Goal: Task Accomplishment & Management: Use online tool/utility

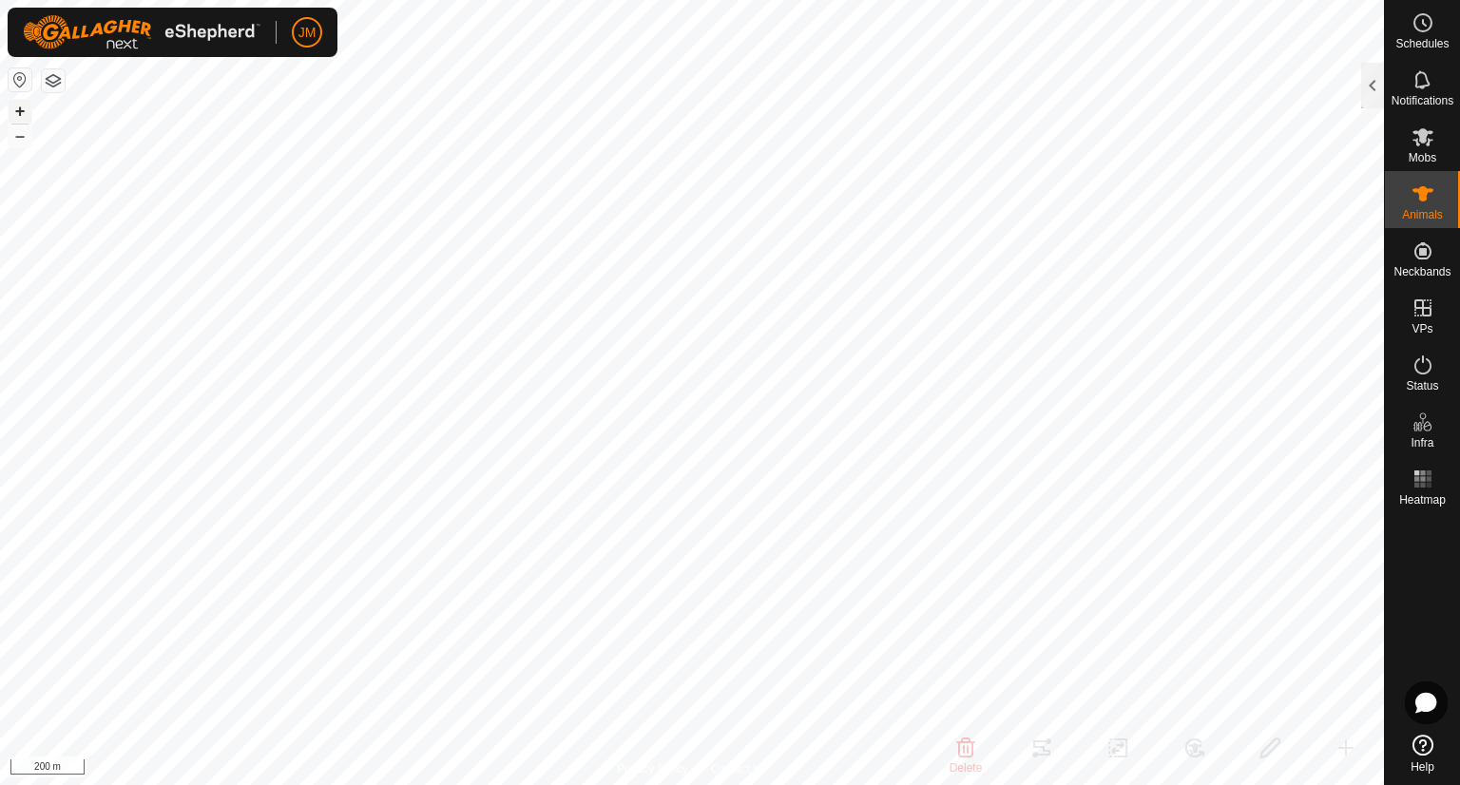
click at [25, 115] on button "+" at bounding box center [20, 111] width 23 height 23
type input "240188"
type input "-"
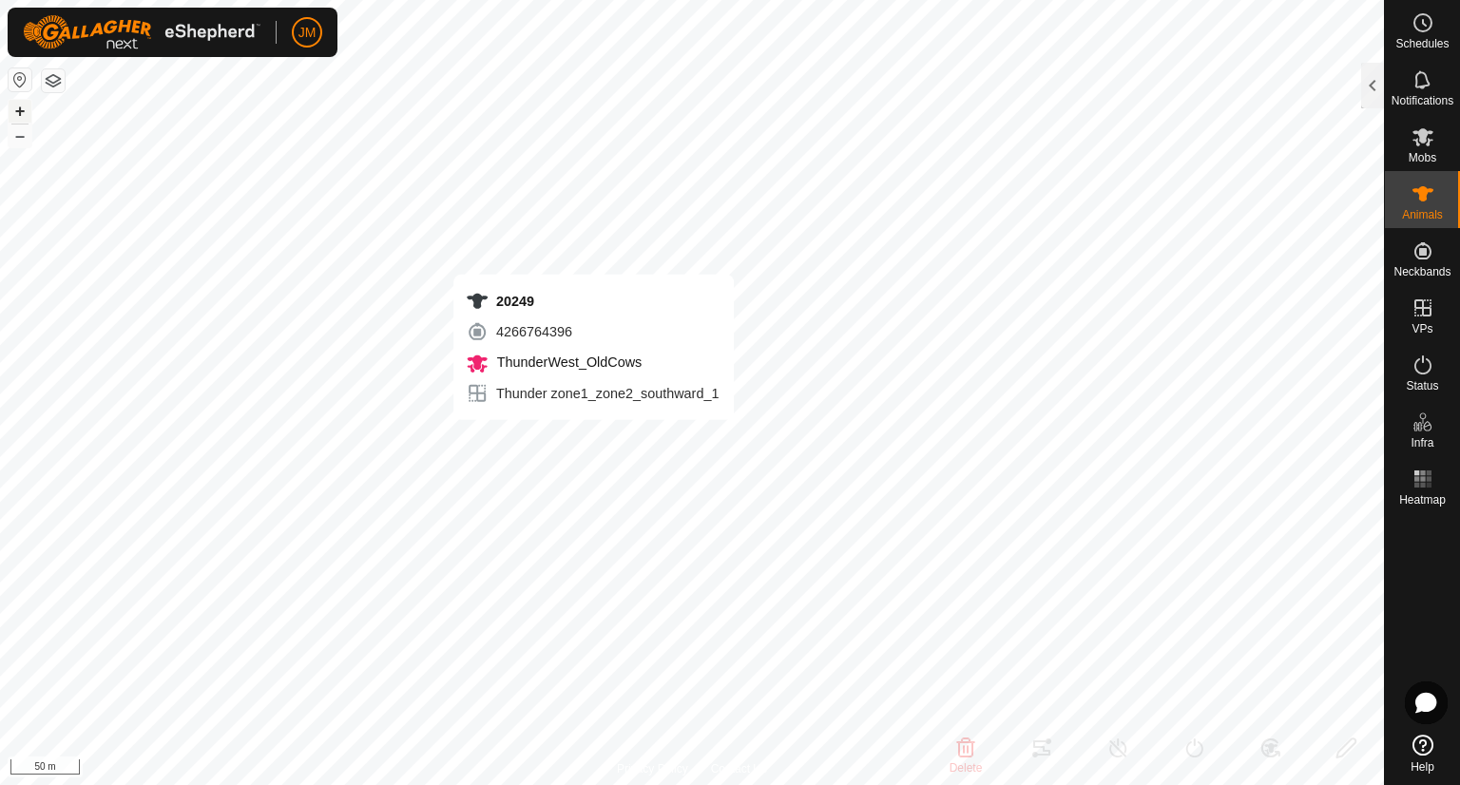
type input "-"
type input "21325"
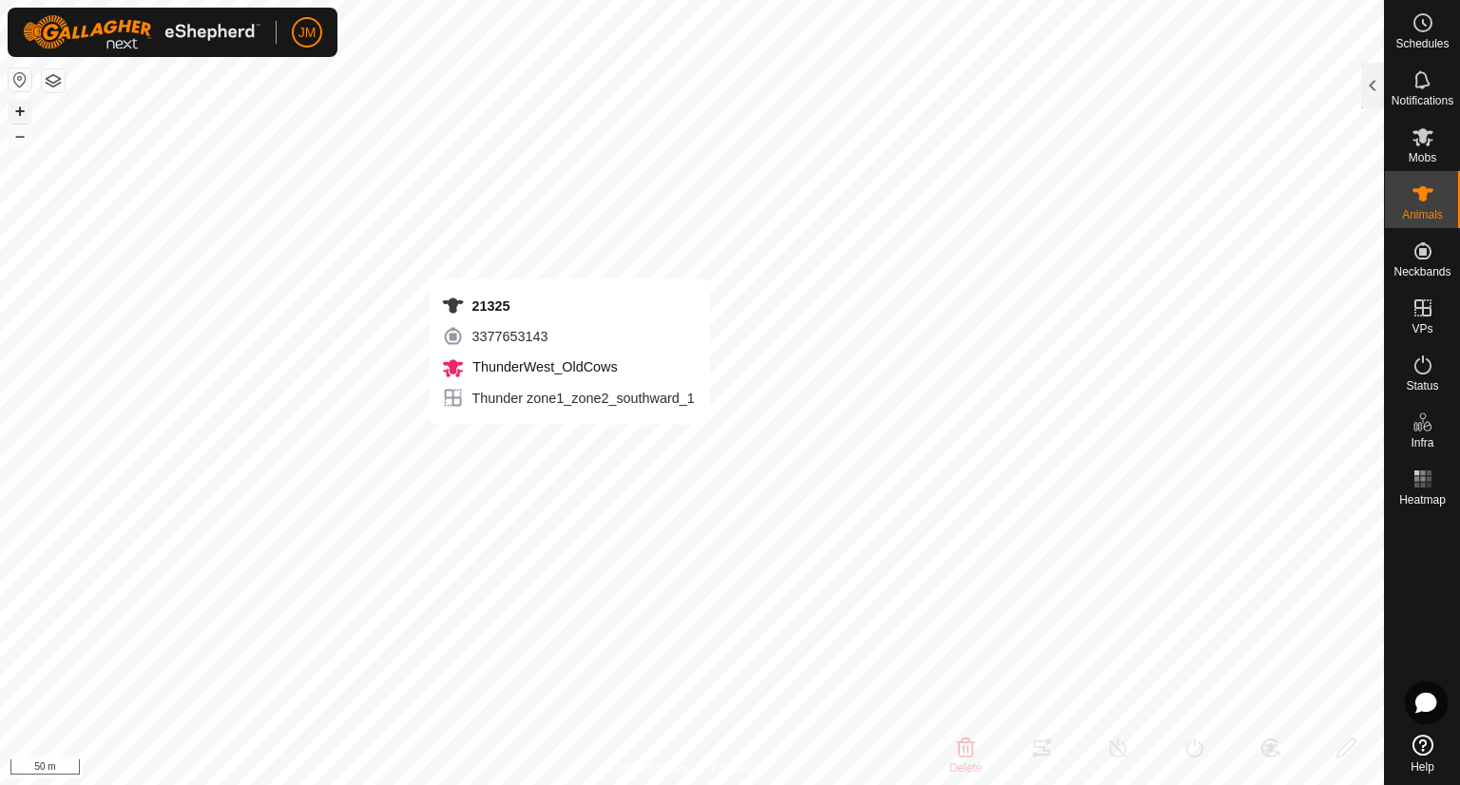
type input "-"
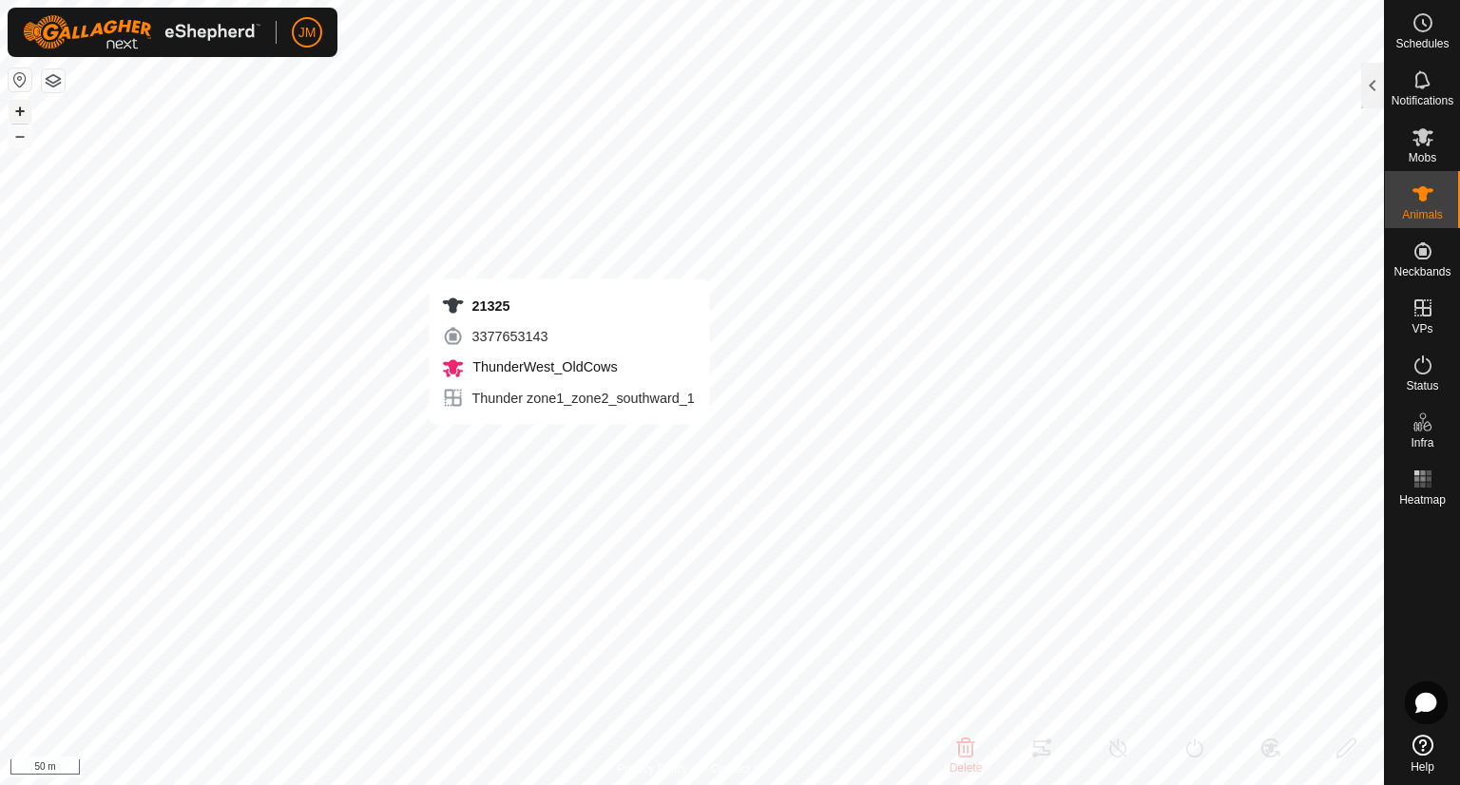
type input "-"
type input "21367"
type input "-"
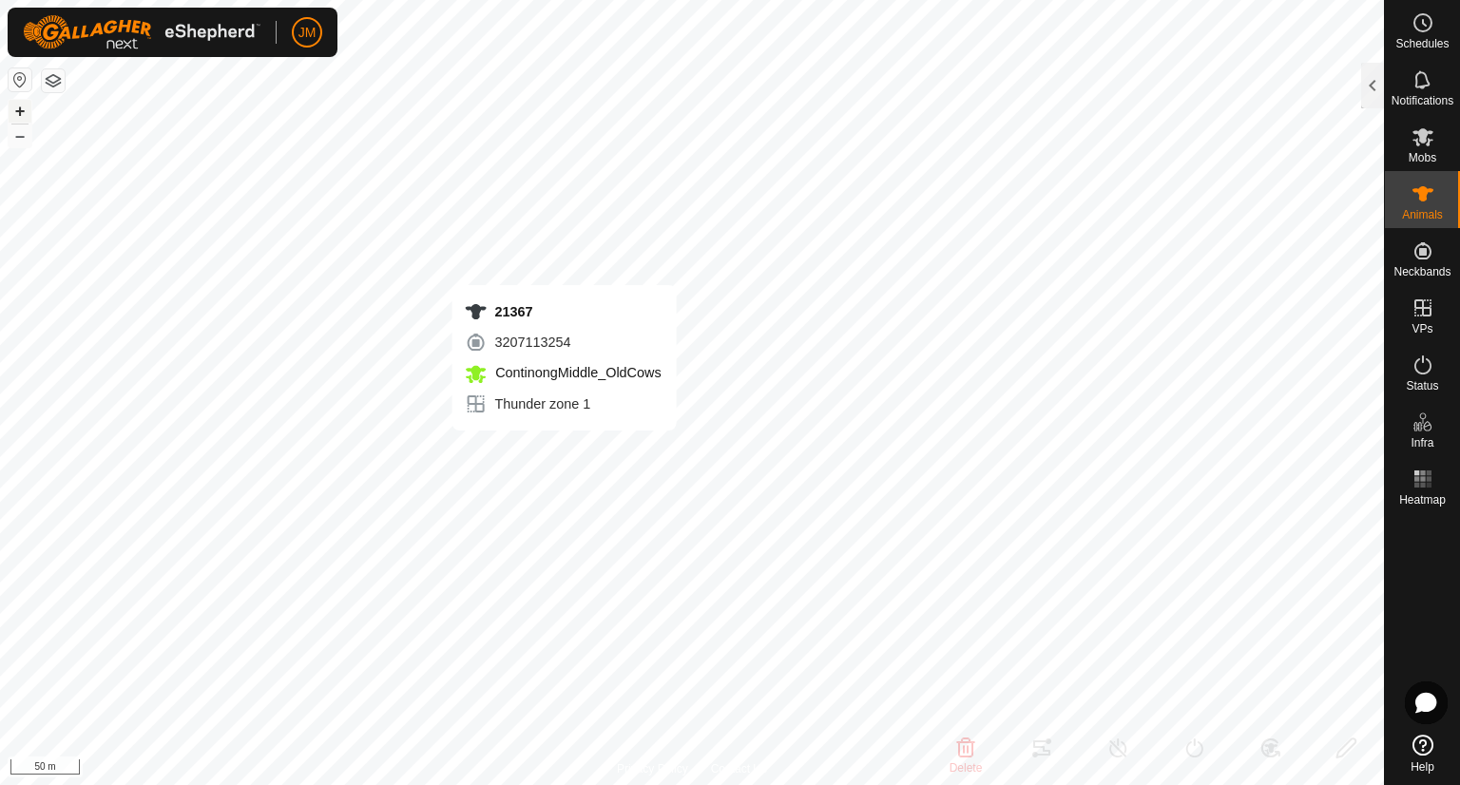
type input "-"
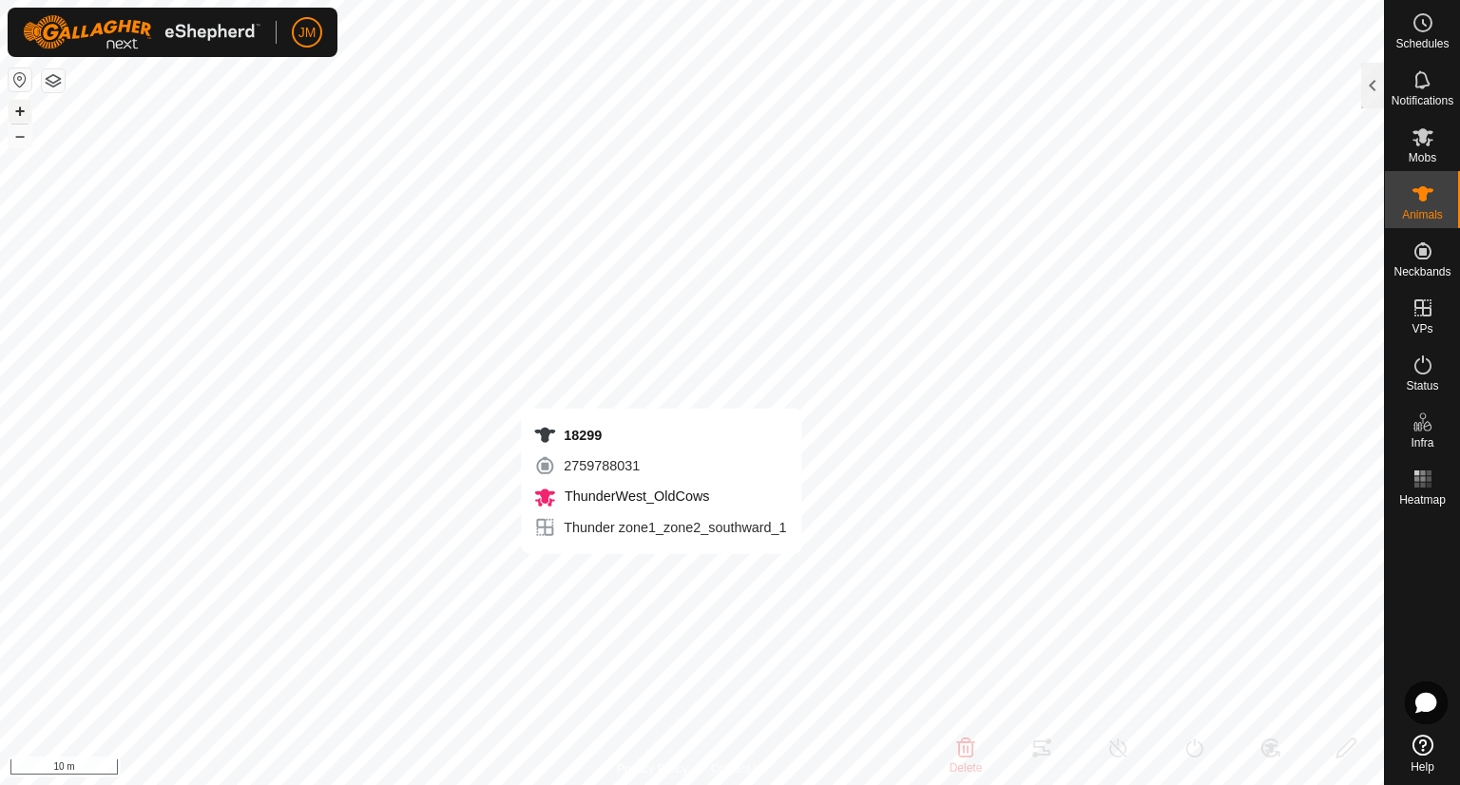
type input "18299"
type input "-"
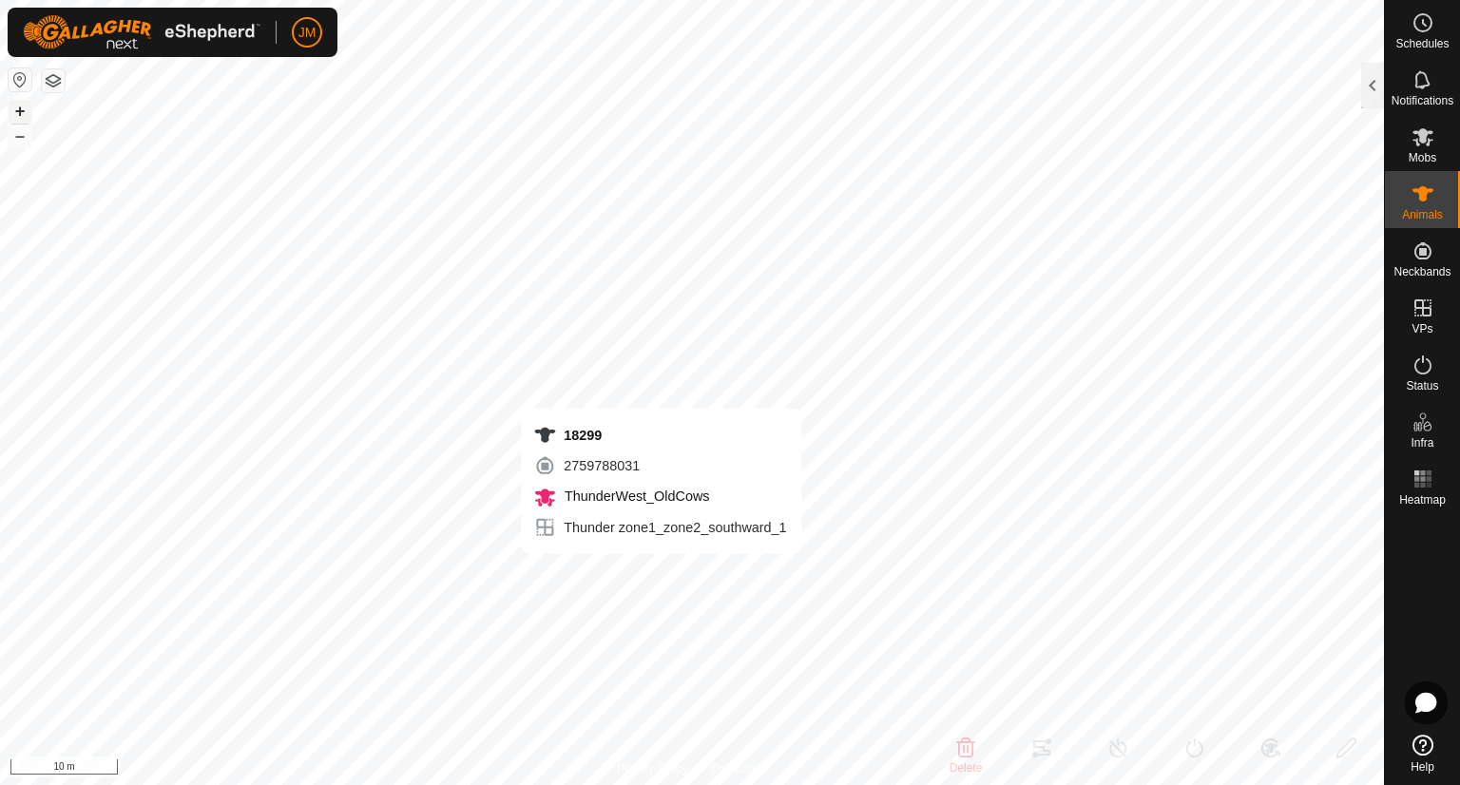
type input "-"
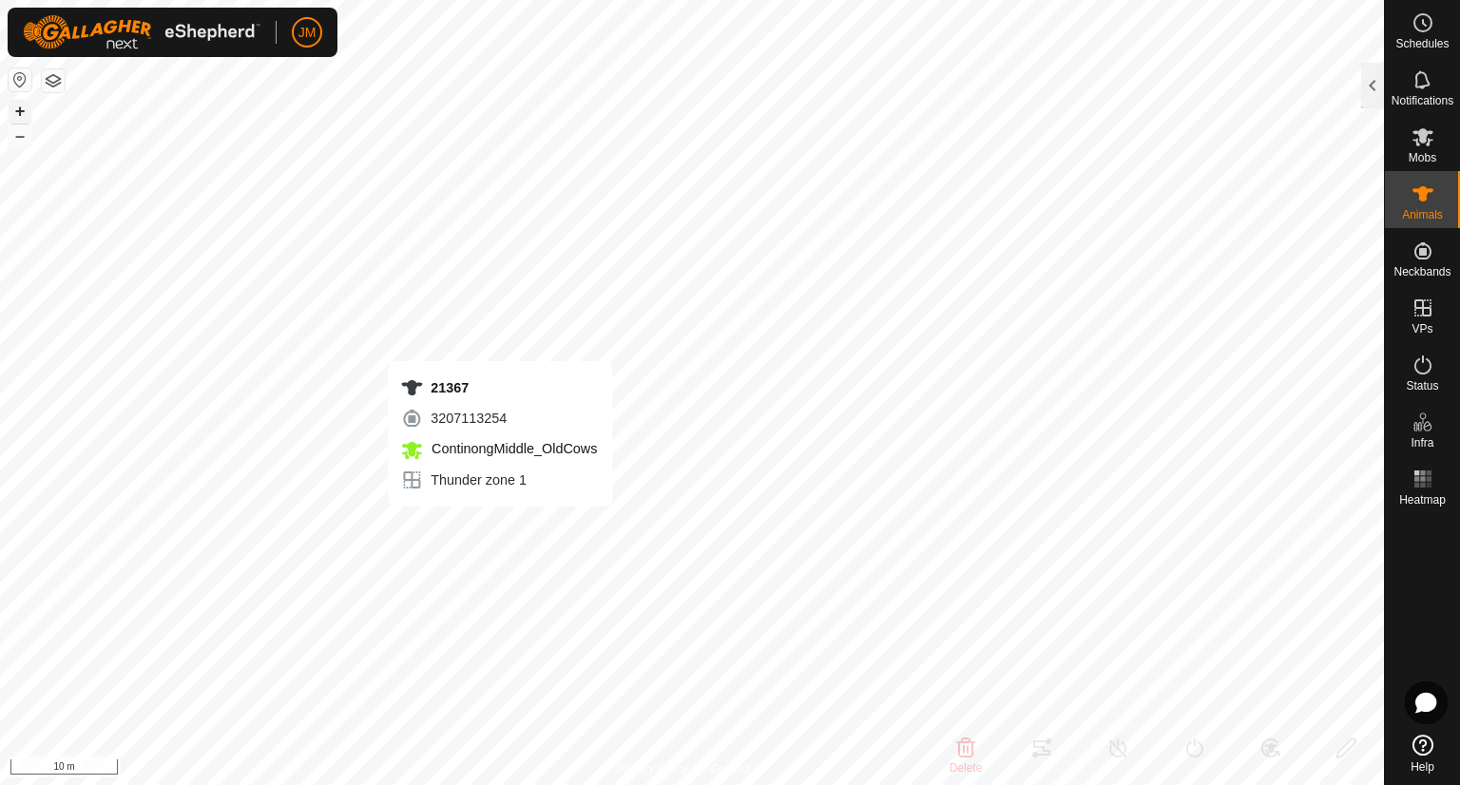
type input "21367"
type input "-"
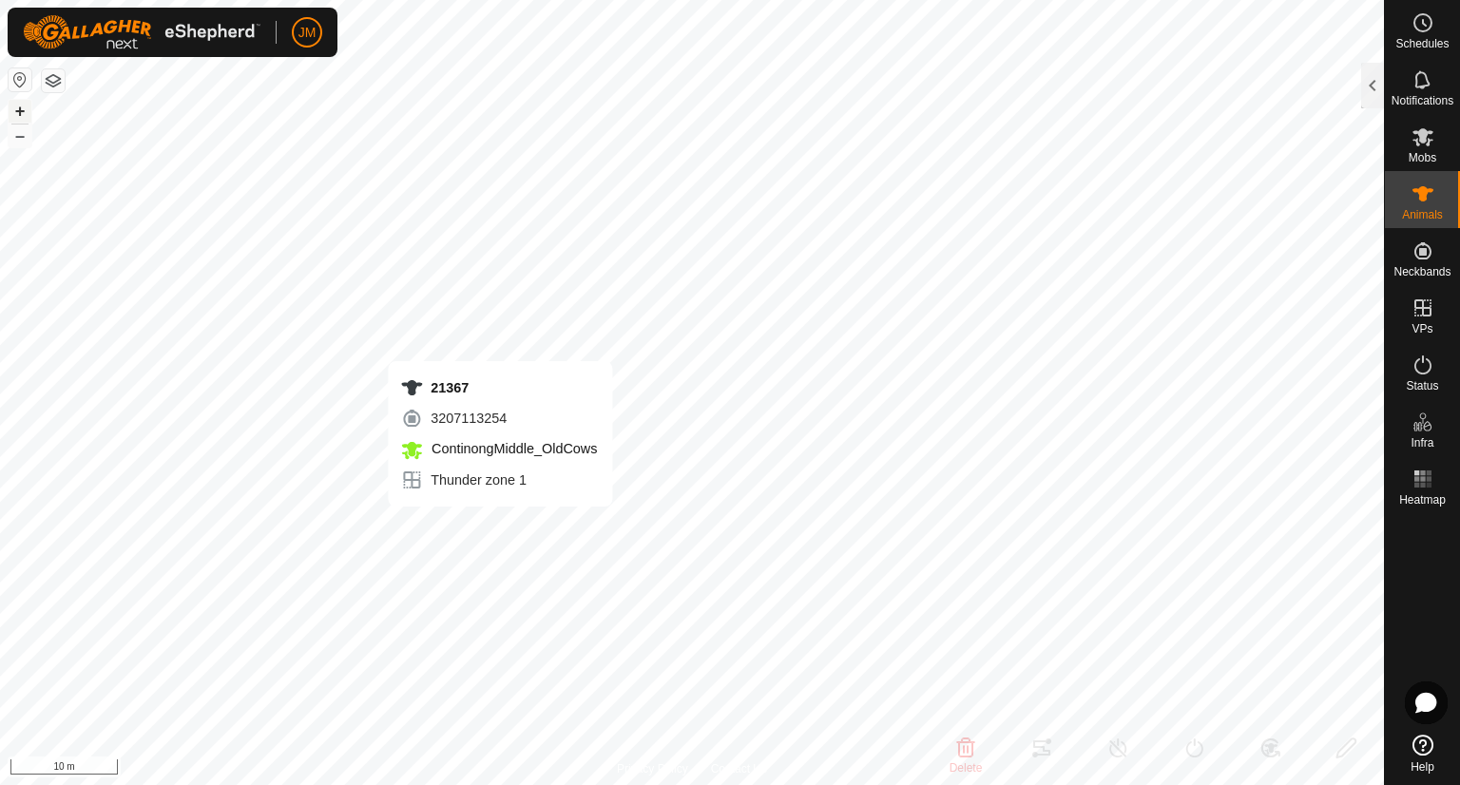
type input "-"
click at [1369, 82] on div at bounding box center [1372, 86] width 23 height 46
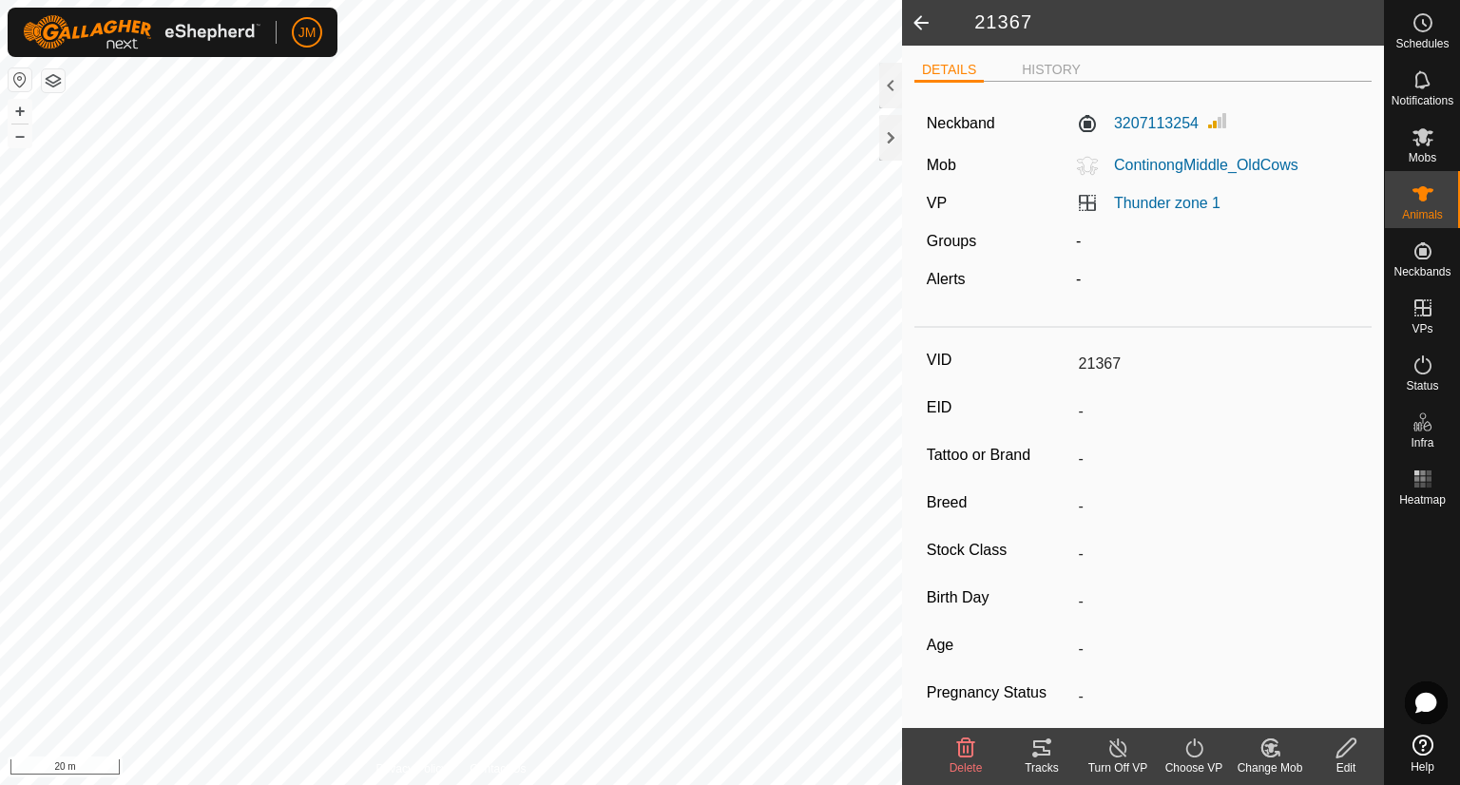
click at [1193, 749] on icon at bounding box center [1195, 748] width 24 height 23
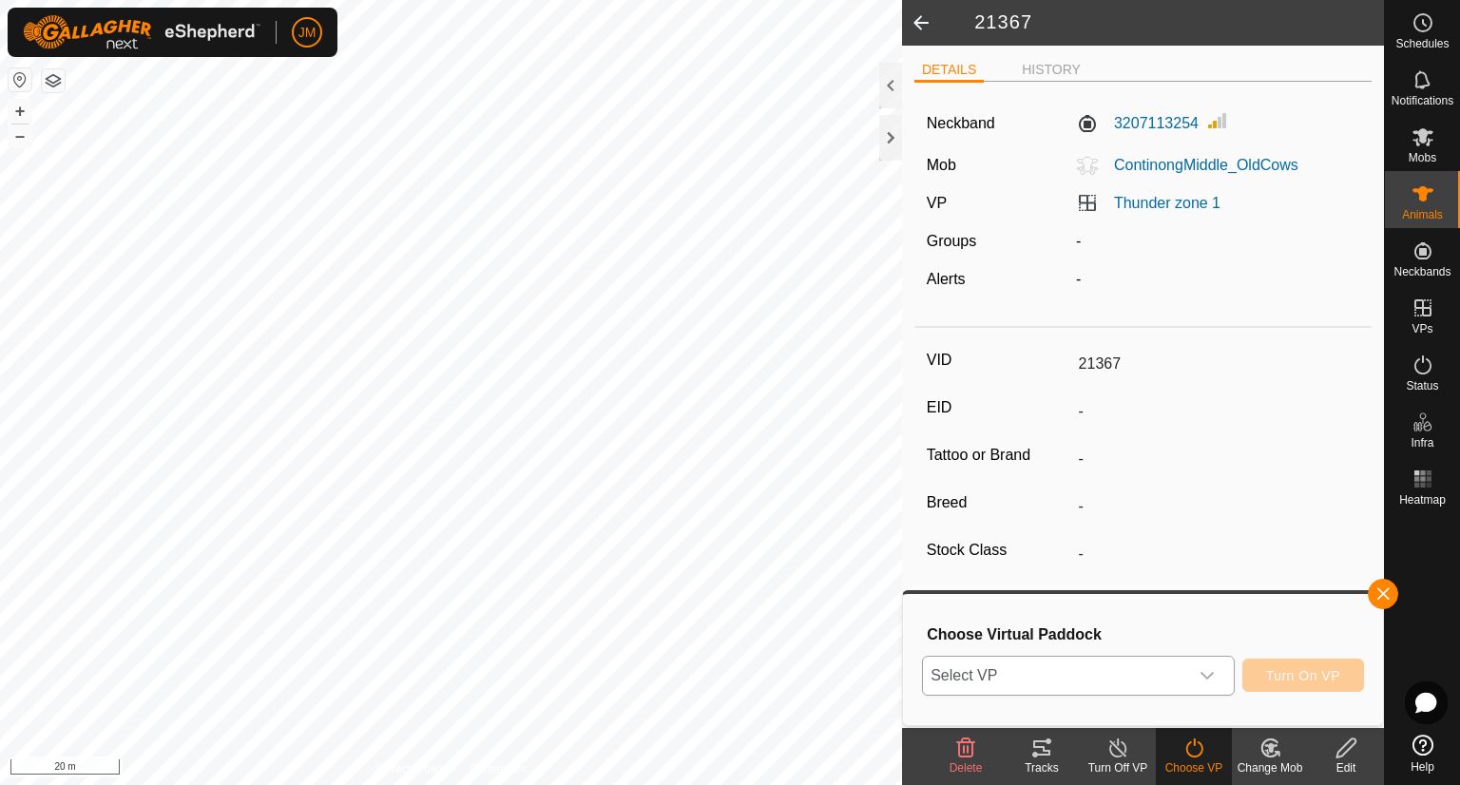
click at [1211, 684] on div "dropdown trigger" at bounding box center [1207, 676] width 38 height 38
type input "southward"
click at [1066, 642] on li "Thunder zone1_zone2_southward_1 386.97 ha" at bounding box center [1079, 640] width 311 height 38
click at [1340, 678] on button "Turn On VP" at bounding box center [1304, 675] width 122 height 33
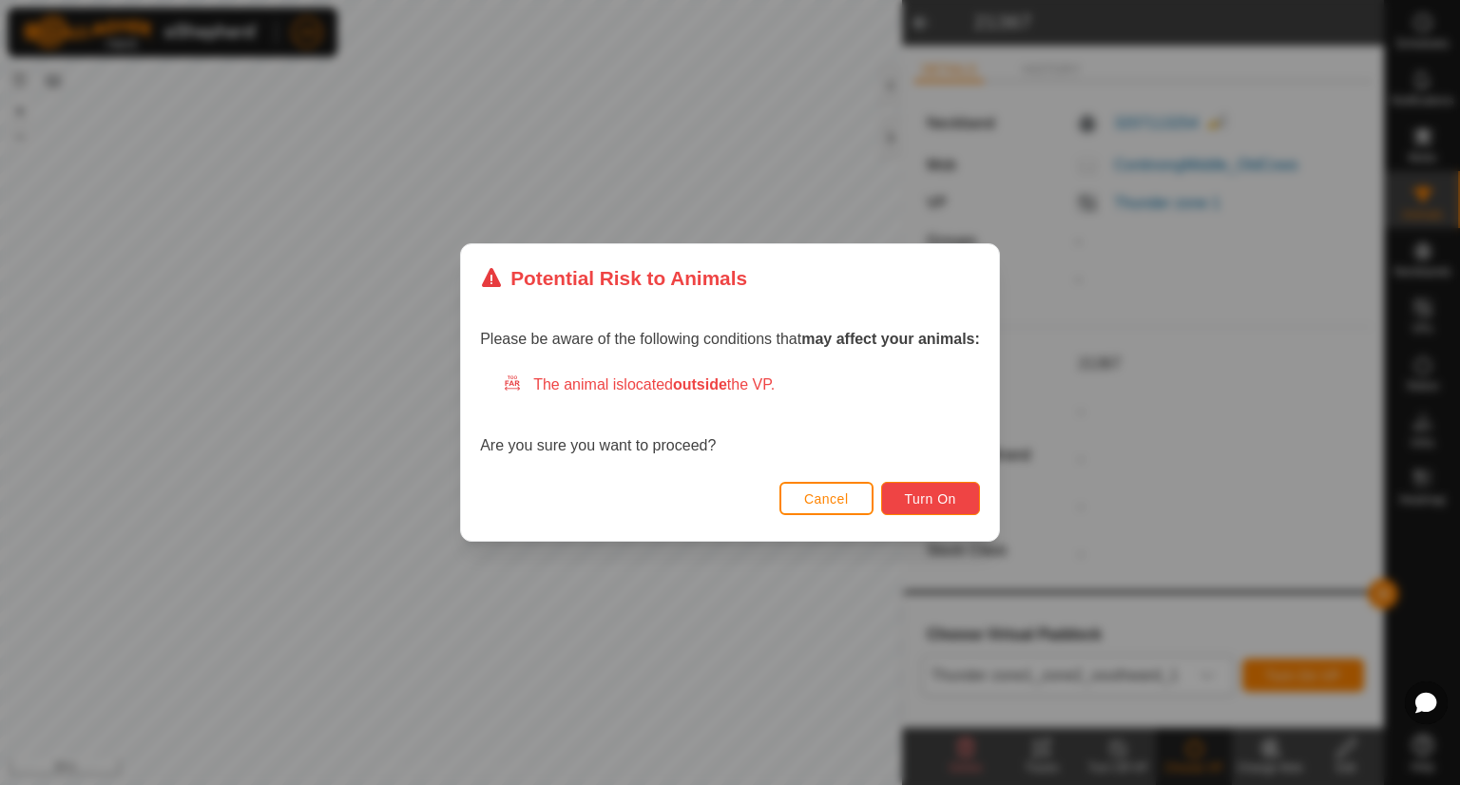
click at [938, 499] on span "Turn On" at bounding box center [930, 498] width 51 height 15
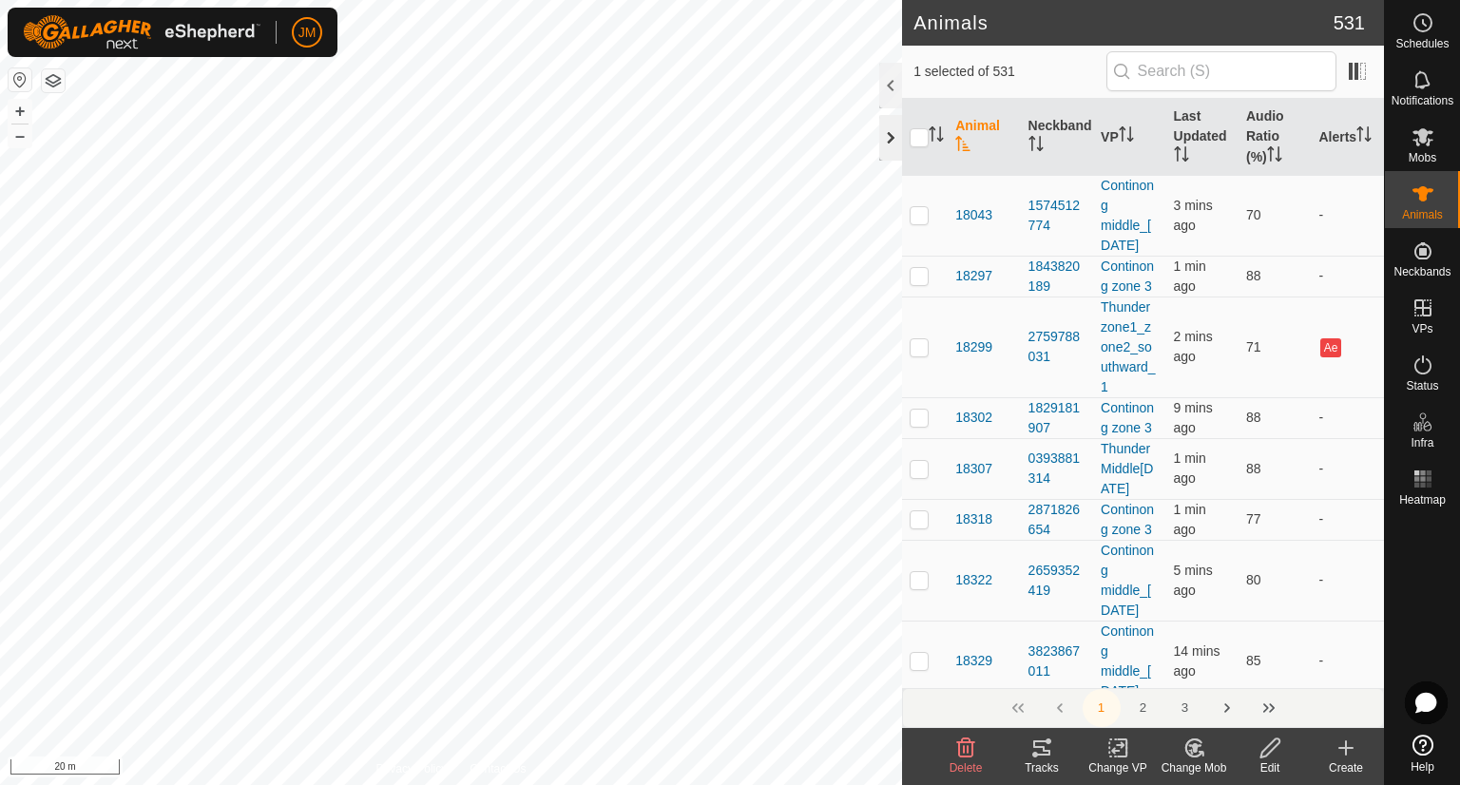
click at [882, 140] on div at bounding box center [890, 138] width 23 height 46
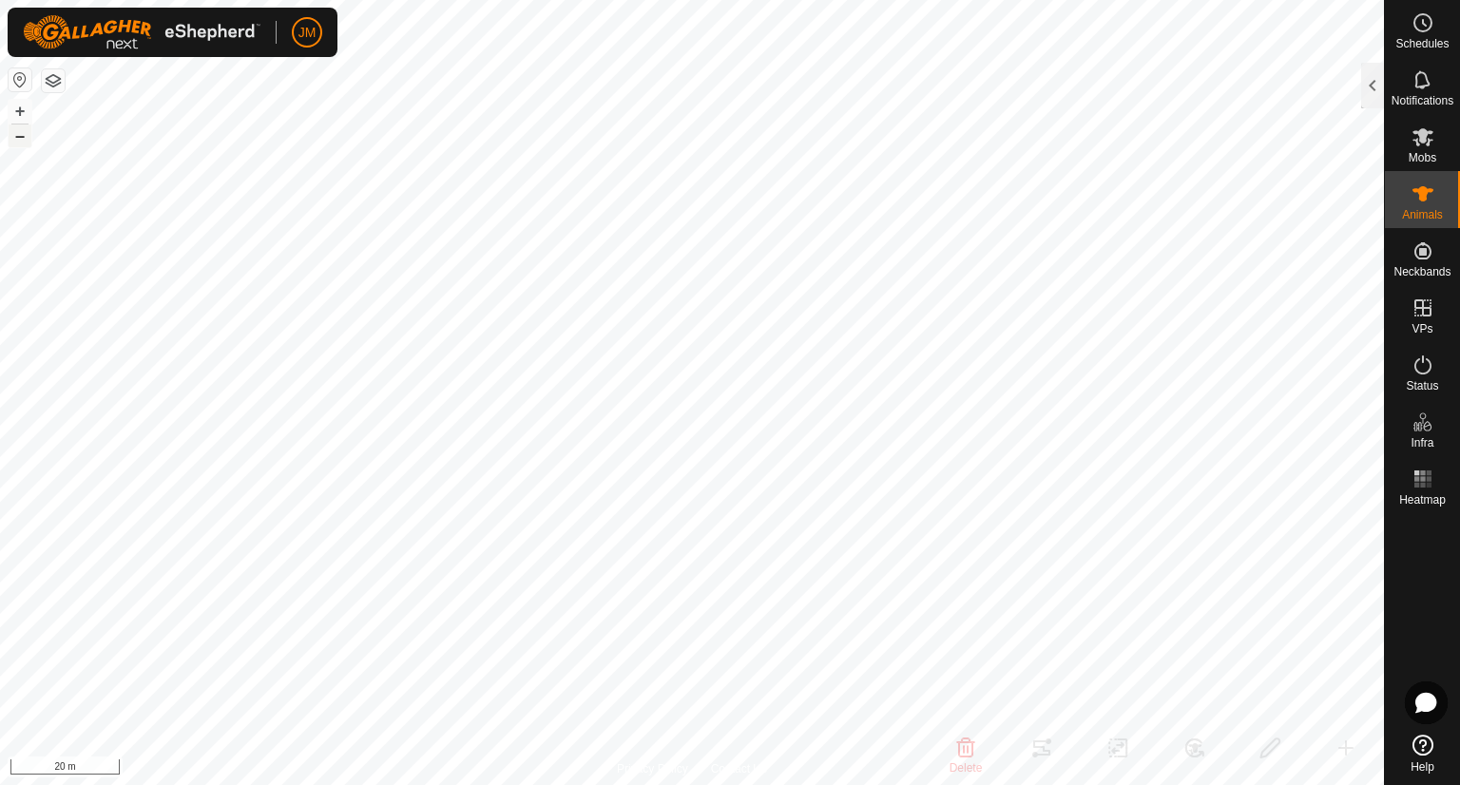
click at [22, 136] on button "–" at bounding box center [20, 136] width 23 height 23
click at [22, 140] on button "–" at bounding box center [20, 136] width 23 height 23
click at [19, 139] on button "–" at bounding box center [20, 136] width 23 height 23
click at [24, 142] on button "–" at bounding box center [20, 136] width 23 height 23
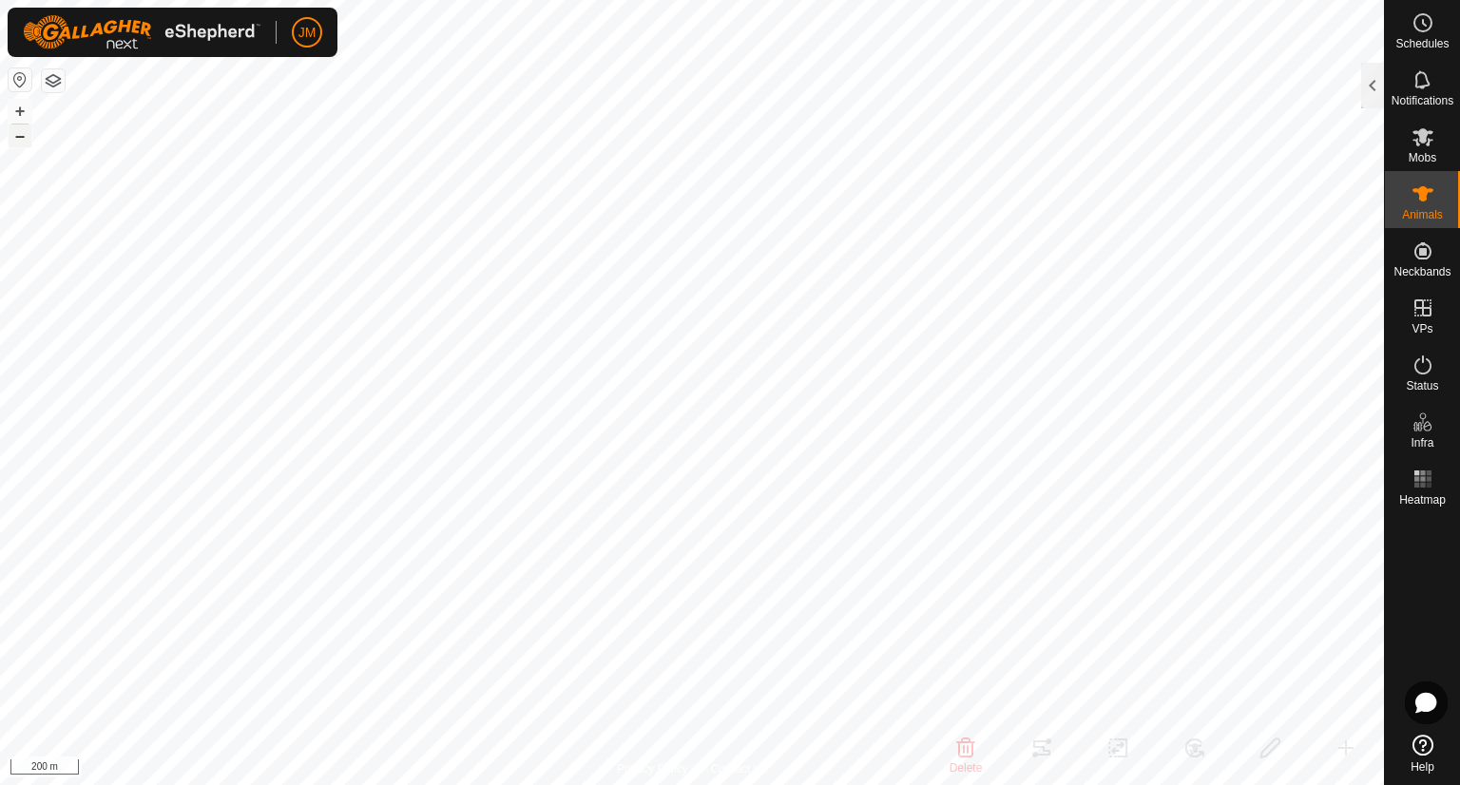
click at [24, 142] on button "–" at bounding box center [20, 136] width 23 height 23
click at [10, 106] on button "+" at bounding box center [20, 111] width 23 height 23
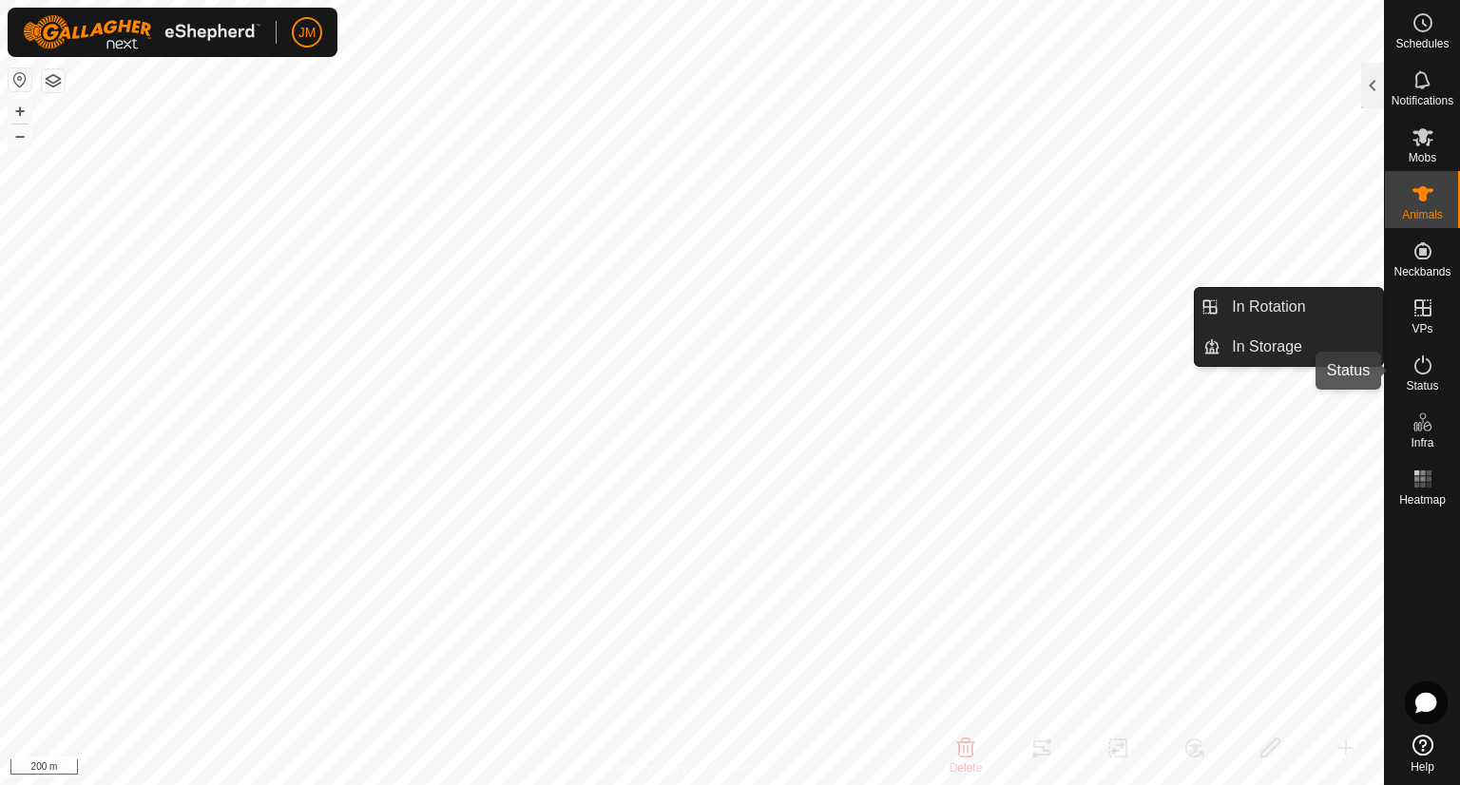
click at [1409, 373] on es-activation-svg-icon at bounding box center [1423, 365] width 34 height 30
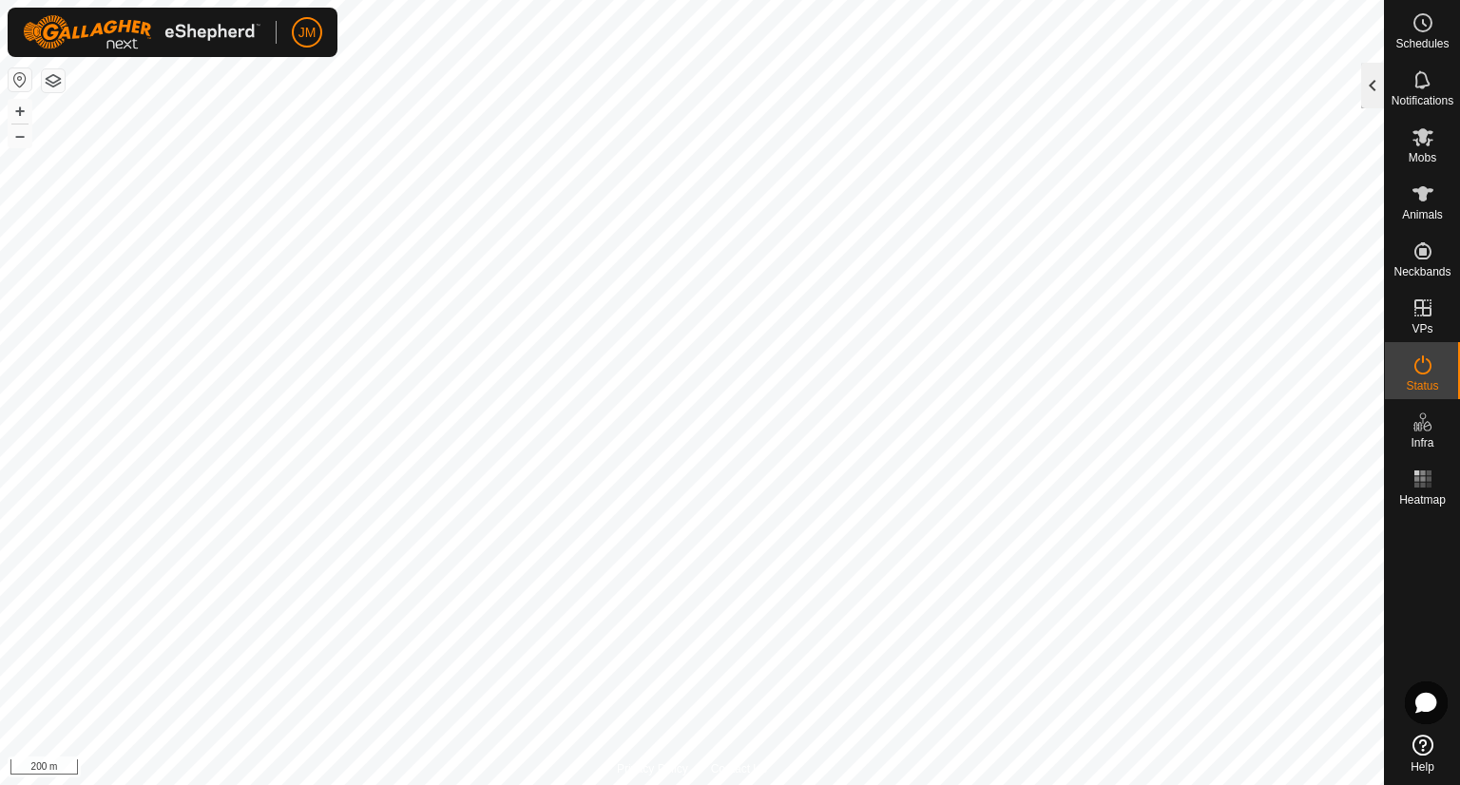
click at [1369, 85] on div at bounding box center [1372, 86] width 23 height 46
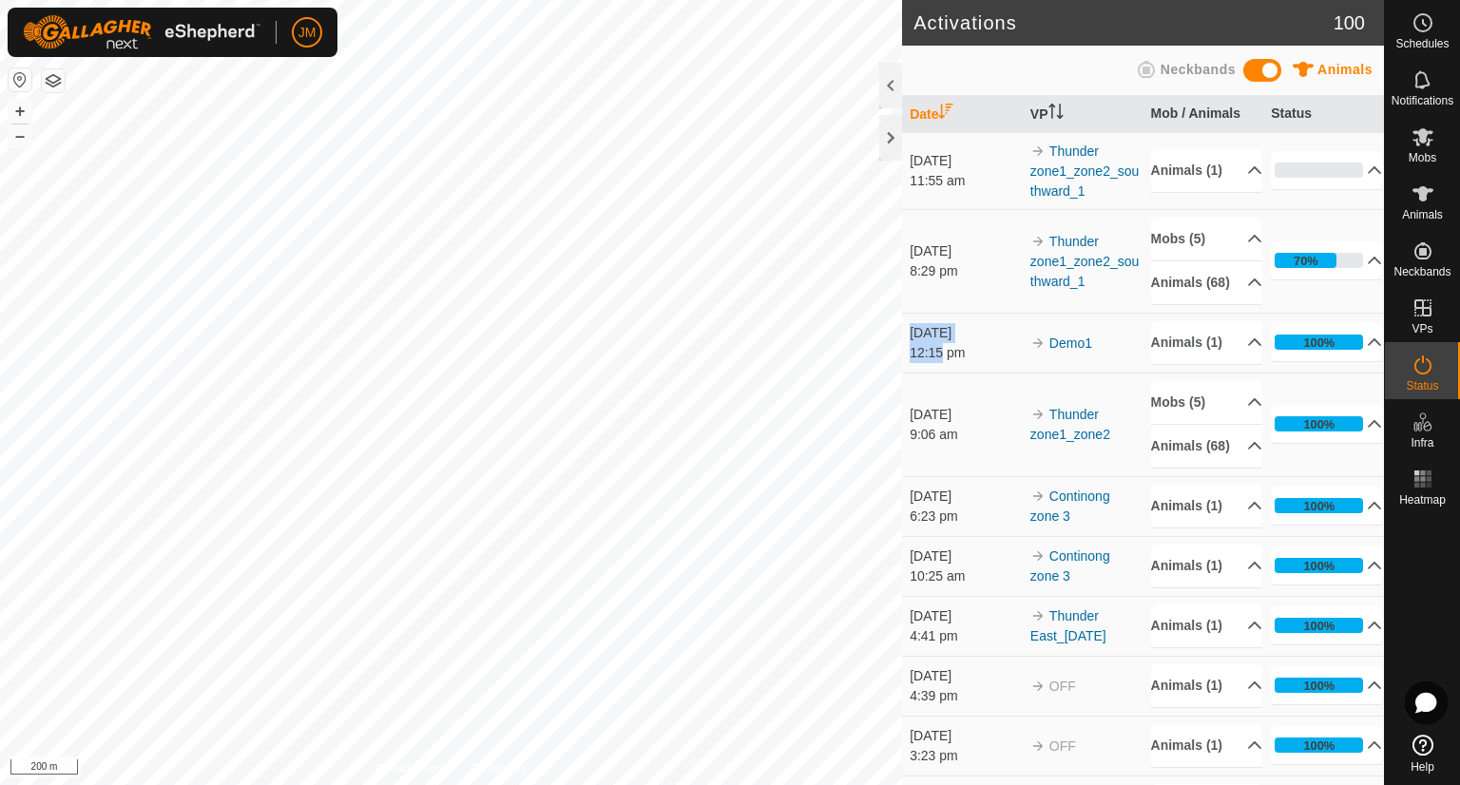
drag, startPoint x: 909, startPoint y: 367, endPoint x: 943, endPoint y: 386, distance: 39.2
click at [943, 373] on td "[DATE] 12:15 pm" at bounding box center [962, 343] width 121 height 60
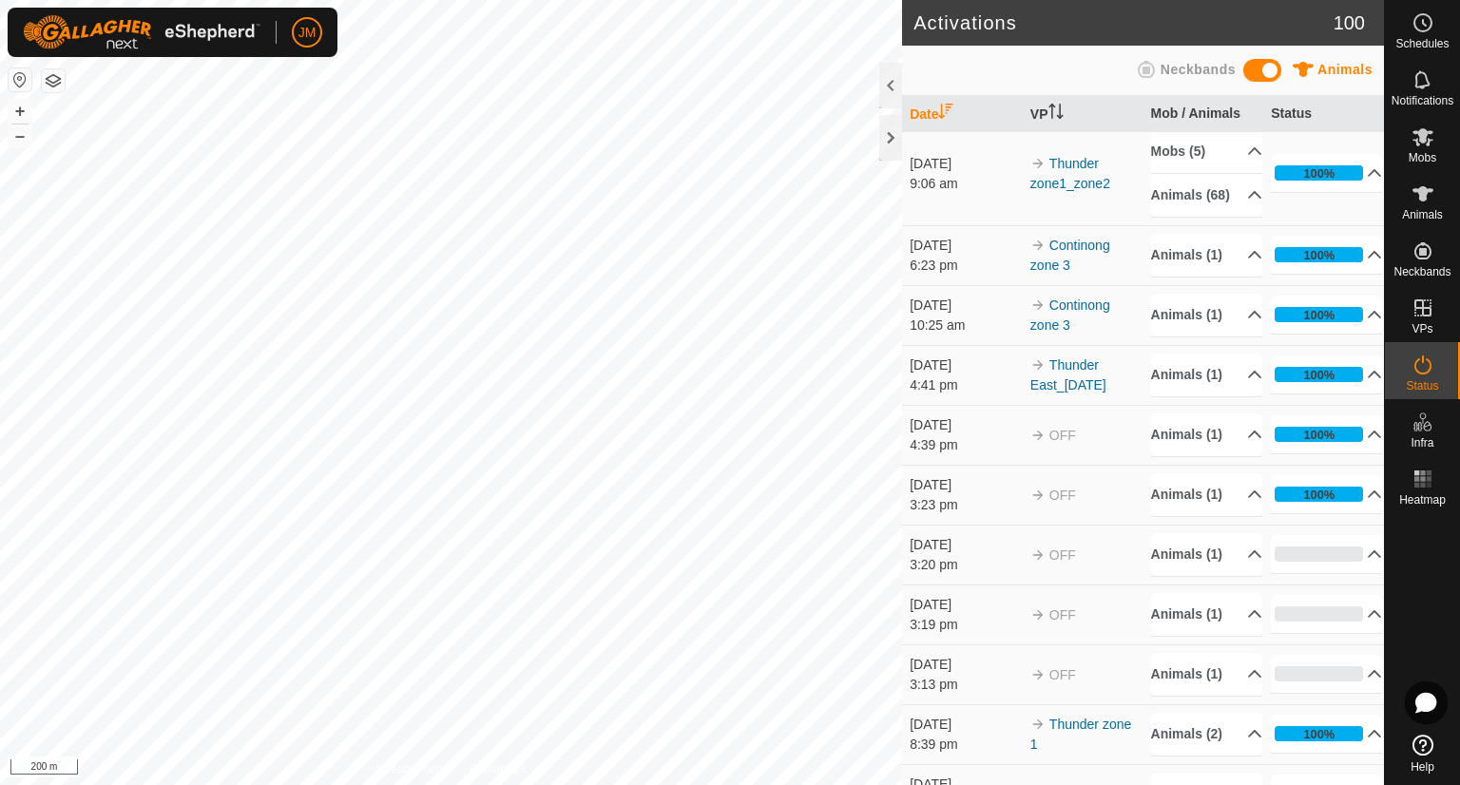
scroll to position [285, 0]
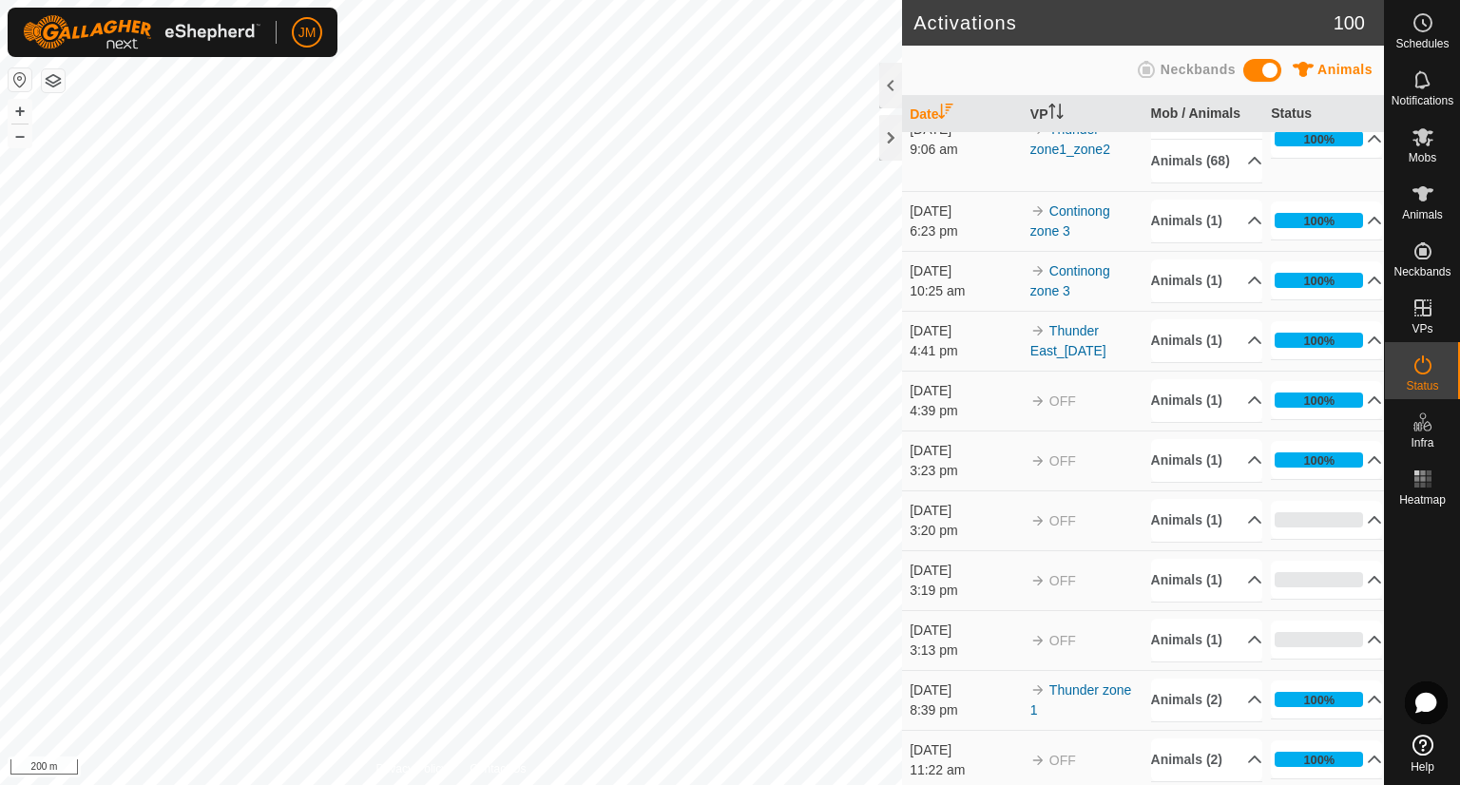
click at [951, 160] on div "9:06 am" at bounding box center [965, 150] width 111 height 20
click at [879, 138] on div at bounding box center [890, 138] width 23 height 46
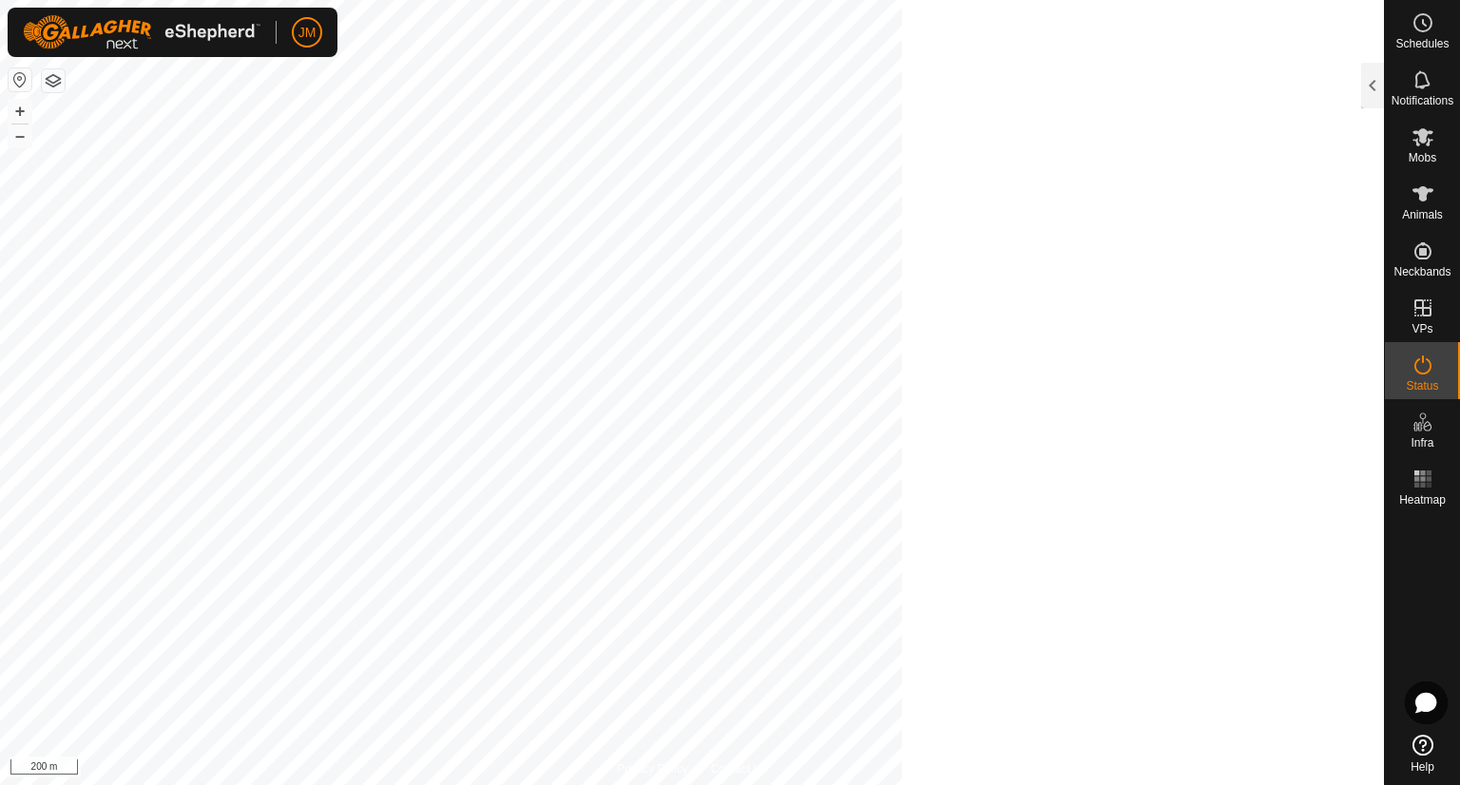
scroll to position [1540, 0]
